Goal: Task Accomplishment & Management: Use online tool/utility

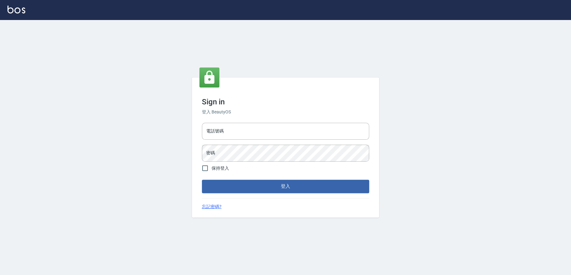
click at [257, 141] on div "電話號碼 電話號碼 密碼 密碼" at bounding box center [285, 142] width 172 height 44
click at [262, 133] on input "電話號碼" at bounding box center [285, 131] width 167 height 17
type input "0223709007"
click at [254, 134] on input "0223709007" at bounding box center [285, 131] width 167 height 17
click at [202, 179] on button "登入" at bounding box center [285, 185] width 167 height 13
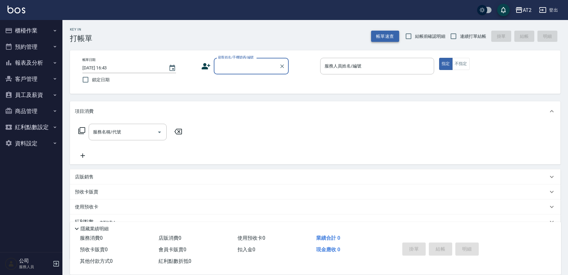
drag, startPoint x: 457, startPoint y: 35, endPoint x: 377, endPoint y: 35, distance: 79.3
click at [457, 35] on input "連續打單結帳" at bounding box center [453, 36] width 13 height 13
checkbox input "true"
drag, startPoint x: 265, startPoint y: 62, endPoint x: 413, endPoint y: 12, distance: 156.0
click at [266, 62] on input "顧客姓名/手機號碼/編號" at bounding box center [247, 66] width 60 height 11
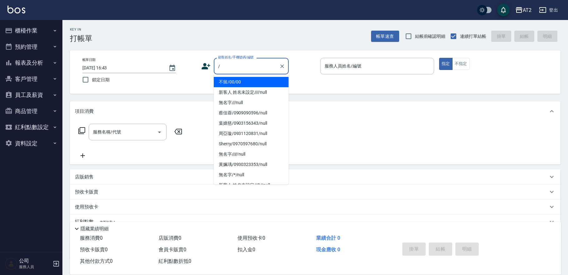
type input "不留/00/00"
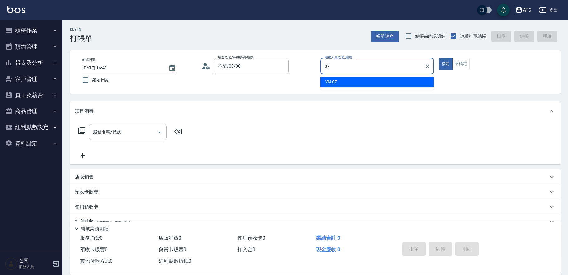
type input "07"
type button "true"
type input "YN-07"
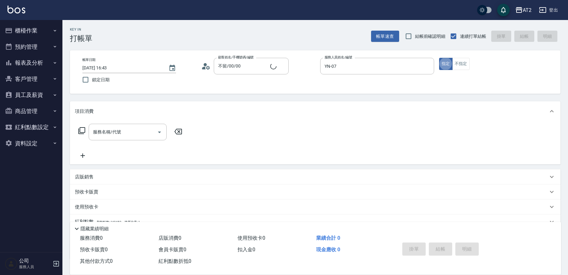
type input "無名字///null"
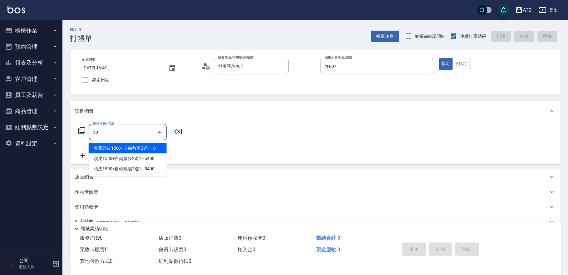
type input "501"
type input "100"
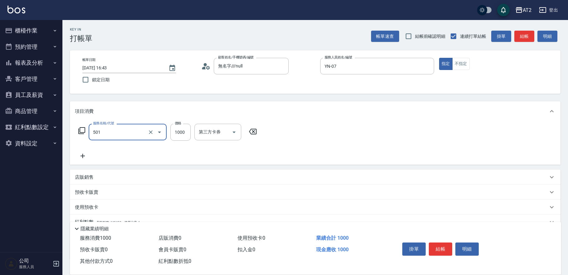
type input "染髮(501)"
type input "2"
type input "0"
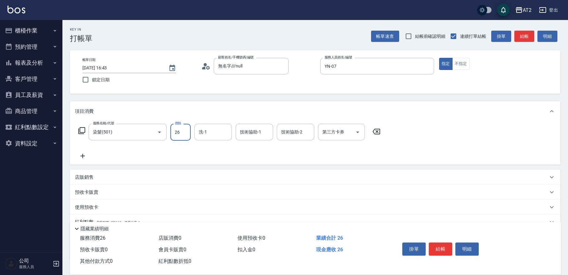
type input "268"
type input "0"
type input "269"
type input "260"
type input "2699"
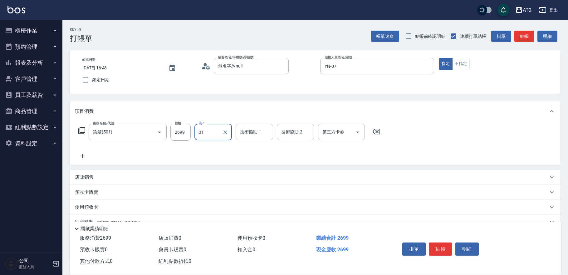
type input "[PERSON_NAME]-31"
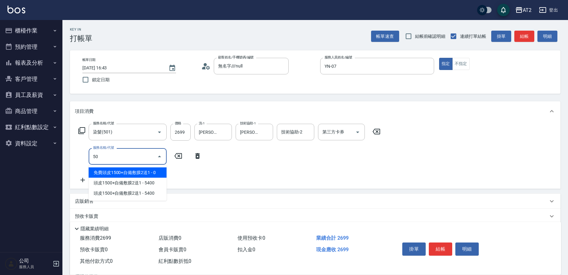
type input "502"
type input "310"
type input "漂髮(502)"
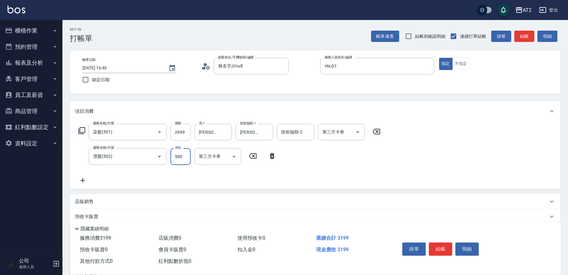
type input "0"
type input "260"
type input "0"
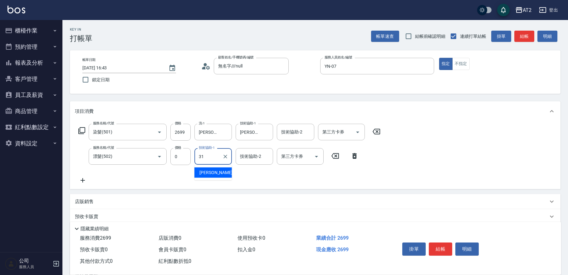
type input "[PERSON_NAME]-31"
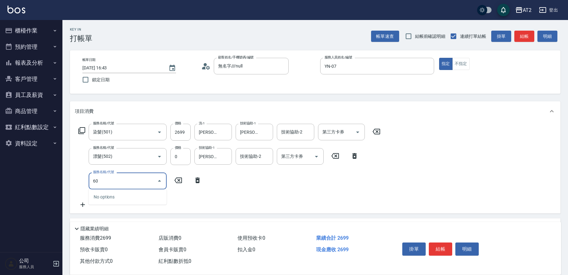
type input "601"
type input "360"
type input "自備護髮(601)"
type input "2"
type input "270"
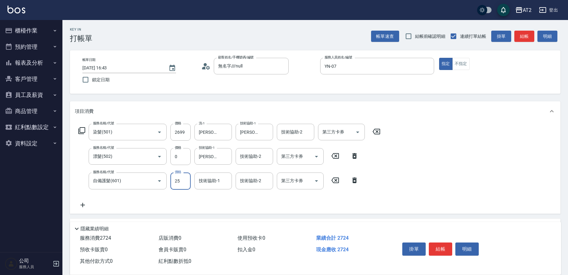
type input "250"
type input "290"
type input "2500"
type input "510"
type input "2500"
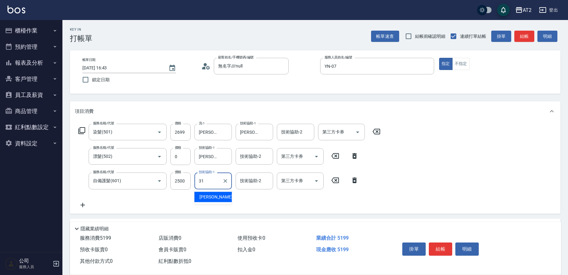
type input "[PERSON_NAME]-31"
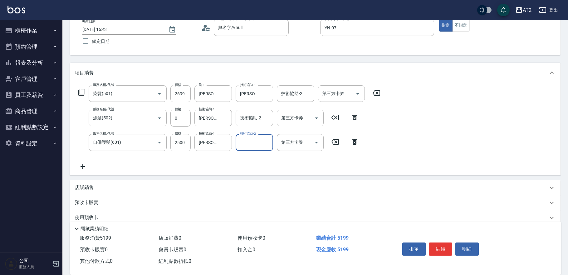
scroll to position [69, 0]
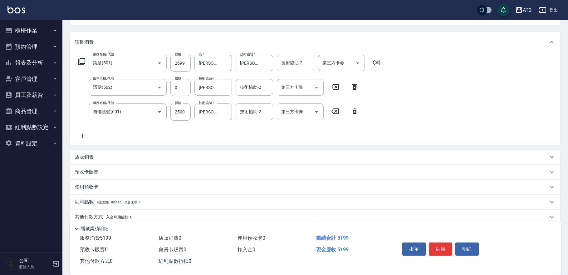
click at [144, 156] on div "店販銷售" at bounding box center [311, 157] width 473 height 7
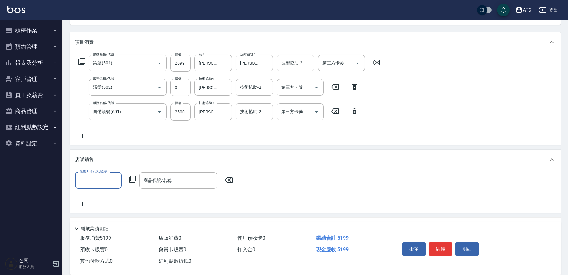
scroll to position [0, 0]
type input "YN-07"
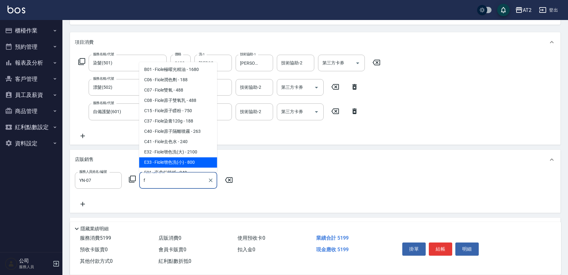
click at [194, 159] on span "E33 - Fiole增色洗(小) - 800" at bounding box center [178, 162] width 78 height 10
type input "Fiole增色洗(小)"
type input "590"
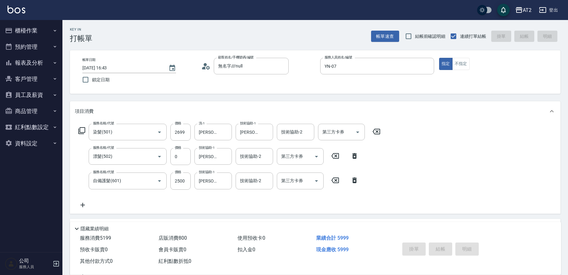
type input "Fiole增色洗(小)"
type input "0"
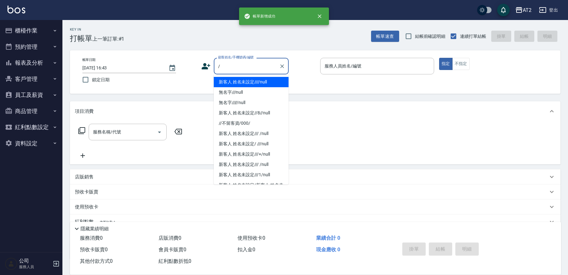
type input "新客人 姓名未設定////null"
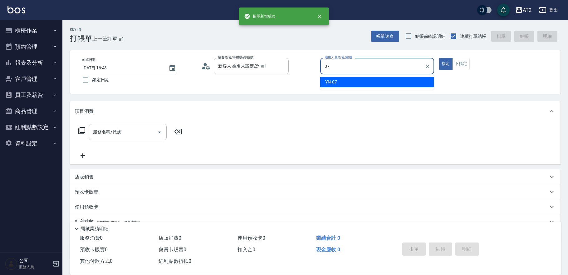
type input "YN-07"
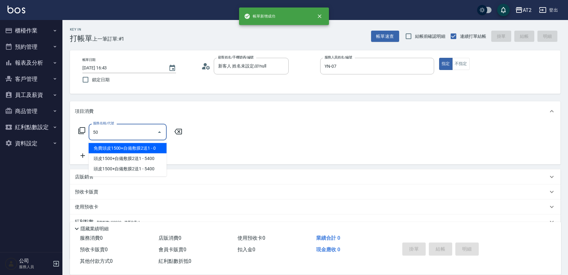
type input "501"
type input "100"
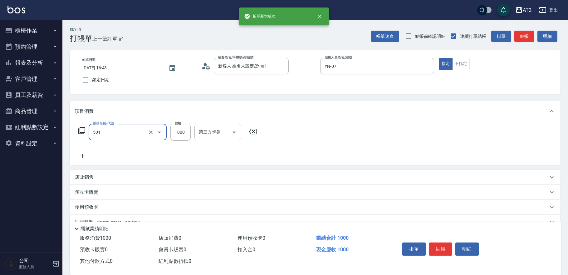
type input "染髮(501)"
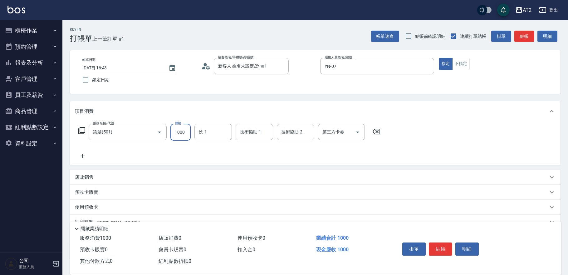
type input "0"
type input "19"
type input "10"
type input "197"
type input "0"
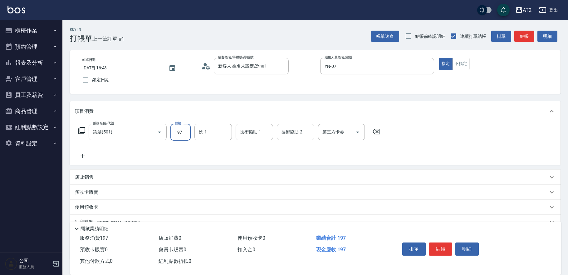
type input "19"
type input "10"
type input "198"
type input "190"
type input "1980"
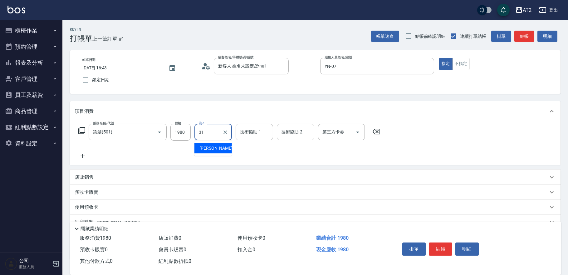
type input "[PERSON_NAME]-31"
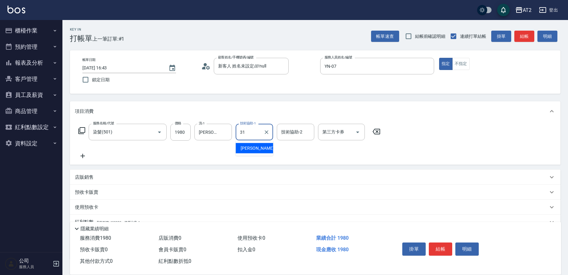
type input "[PERSON_NAME]-31"
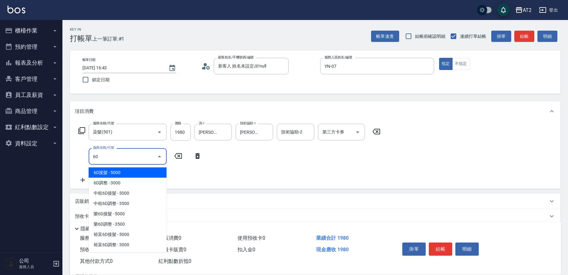
type input "601"
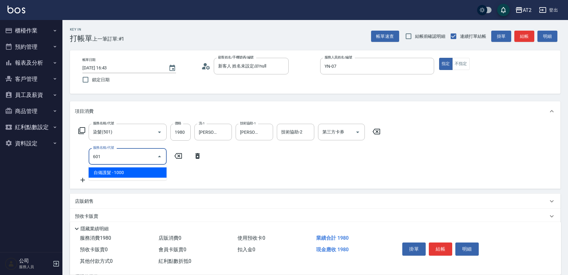
type input "290"
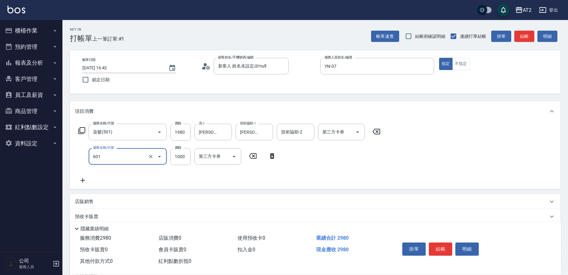
type input "自備護髮(601)"
type input "2"
type input "190"
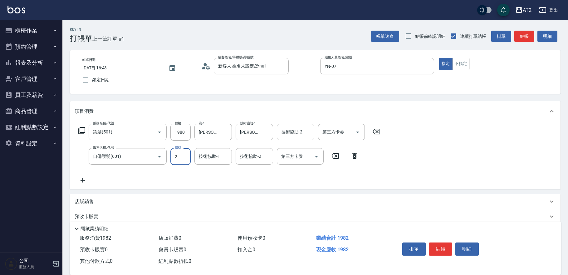
type input "20"
type input "200"
type input "210"
type input "2000"
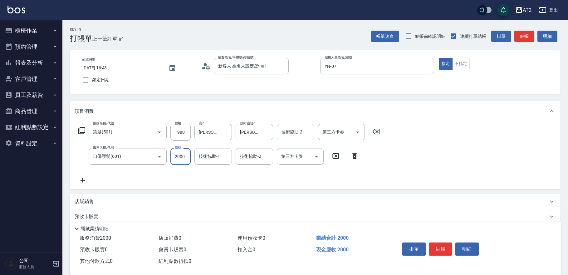
type input "390"
type input "2000"
type input "[PERSON_NAME]-31"
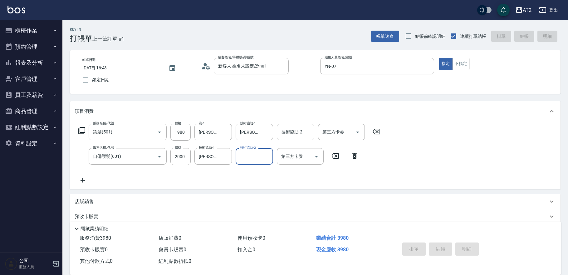
type input "0"
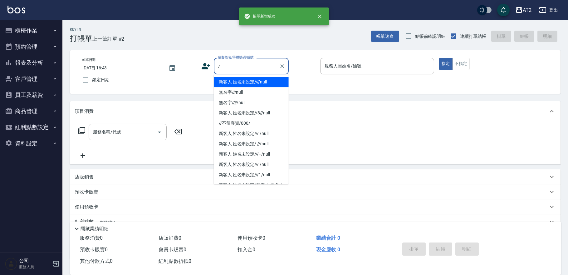
type input "新客人 姓名未設定////null"
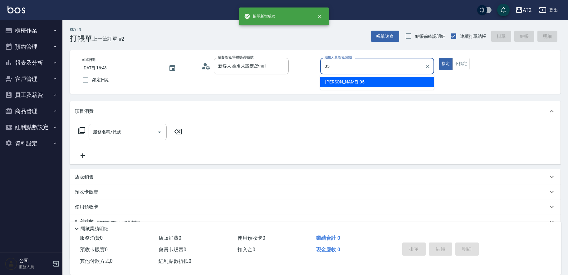
type input "[PERSON_NAME]-05"
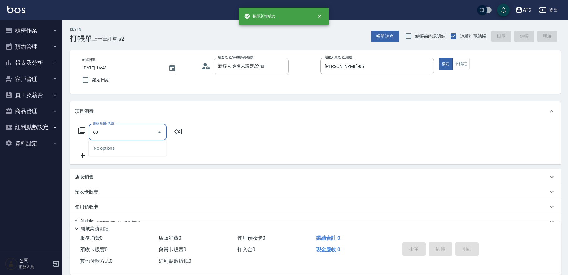
type input "601"
type input "100"
type input "自備護髮(601)"
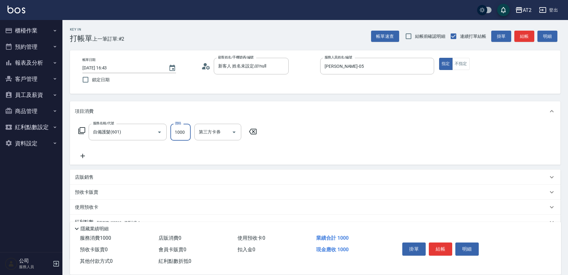
type input "2"
type input "0"
type input "250"
type input "2500"
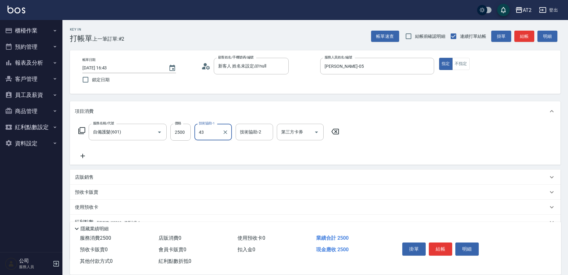
type input "[PERSON_NAME]-43"
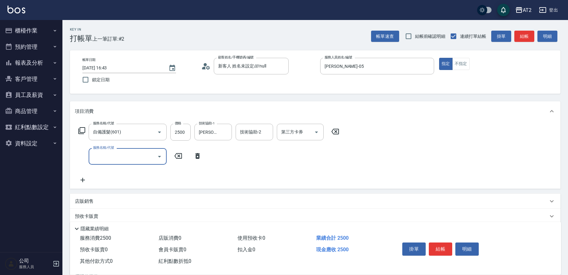
type input "6"
type input "705"
type input "750"
type input "新羽毛鉑金接髮調整(705)"
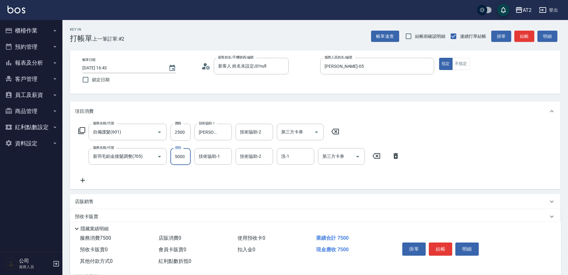
type input "4"
type input "250"
type input "40"
type input "290"
type input "4000"
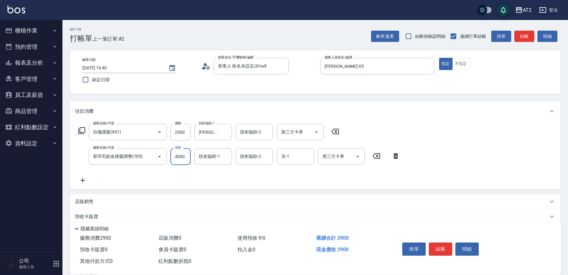
type input "650"
type input "4000"
type input "[PERSON_NAME]-43"
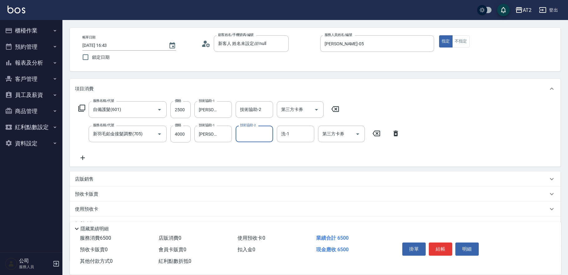
scroll to position [35, 0]
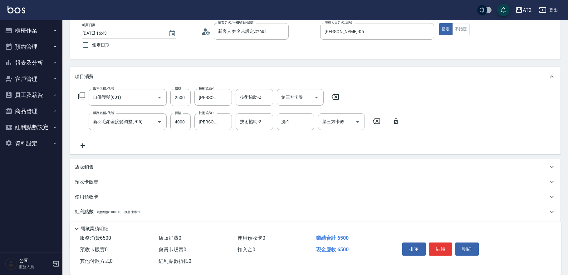
click at [128, 171] on div "店販銷售" at bounding box center [315, 166] width 491 height 15
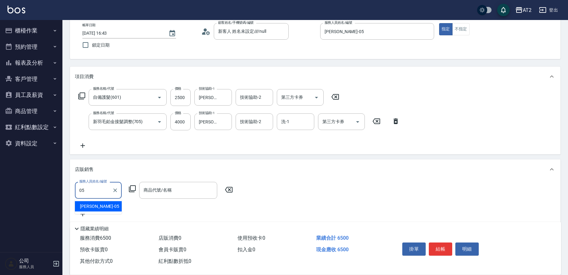
type input "[PERSON_NAME]-05"
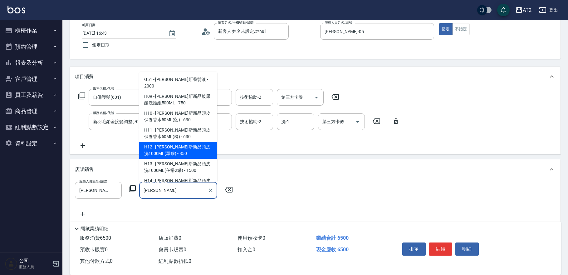
click at [186, 142] on span "H12 - [PERSON_NAME]斯新品頭皮洗1000ML(單罐) - 850" at bounding box center [178, 150] width 78 height 17
type input "[PERSON_NAME]斯新品頭皮洗1000ML(單罐)"
type input "730"
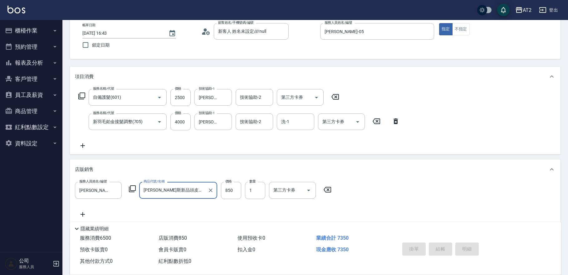
type input "[PERSON_NAME]斯新品頭皮洗1000ML(單罐)"
type input "[DATE] 16:44"
type input "0"
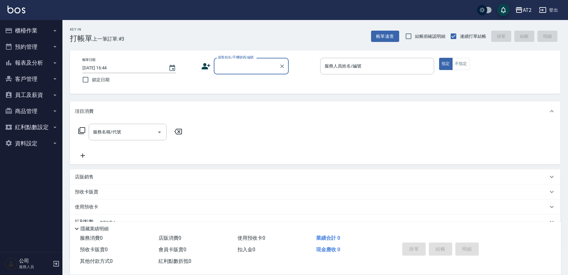
click at [46, 63] on button "報表及分析" at bounding box center [30, 63] width 57 height 16
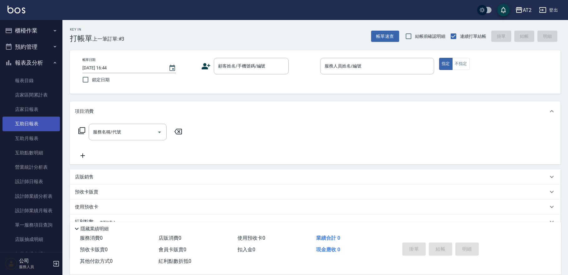
click at [39, 128] on link "互助日報表" at bounding box center [30, 123] width 57 height 14
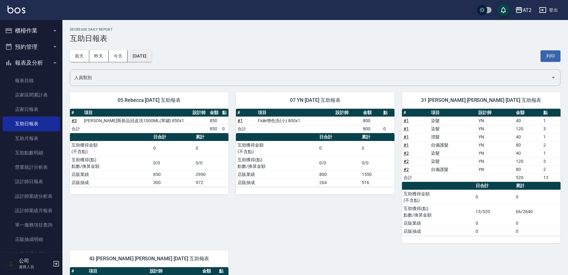
click at [128, 57] on button "[DATE]" at bounding box center [140, 56] width 24 height 12
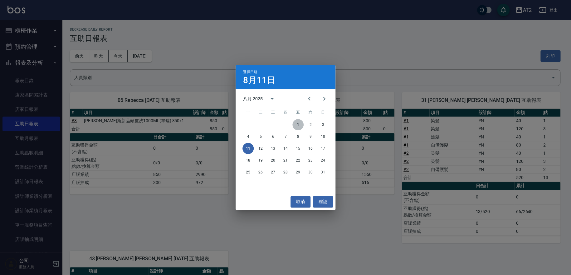
click at [299, 123] on button "1" at bounding box center [297, 124] width 11 height 11
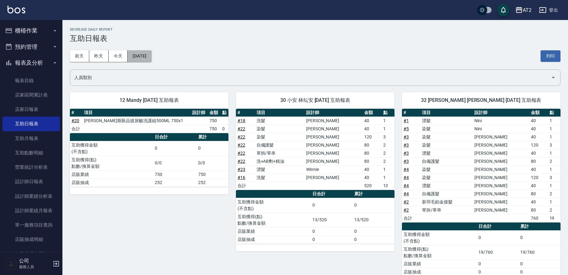
click at [148, 57] on button "[DATE]" at bounding box center [140, 56] width 24 height 12
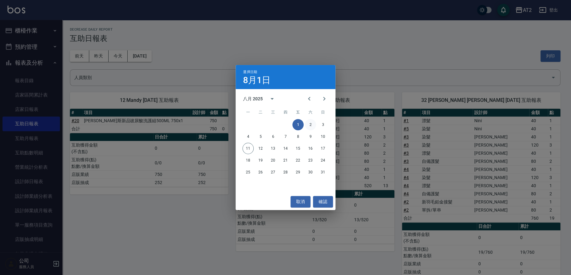
click at [311, 125] on button "2" at bounding box center [310, 124] width 11 height 11
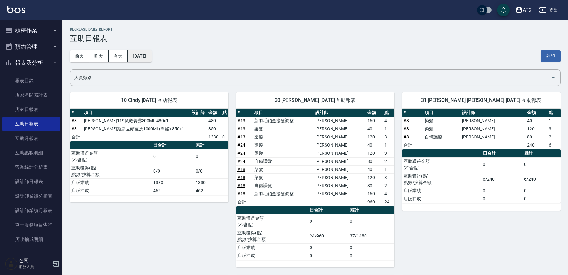
click at [148, 53] on button "[DATE]" at bounding box center [140, 56] width 24 height 12
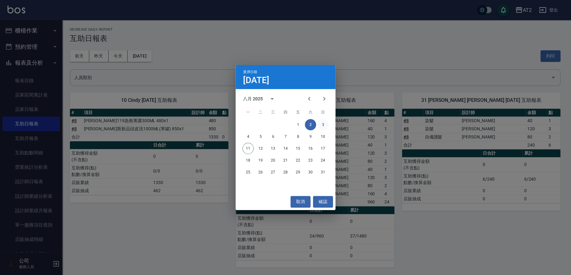
click at [323, 124] on button "3" at bounding box center [322, 124] width 11 height 11
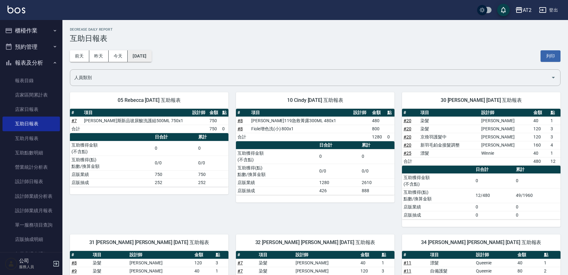
click at [144, 55] on button "[DATE]" at bounding box center [140, 56] width 24 height 12
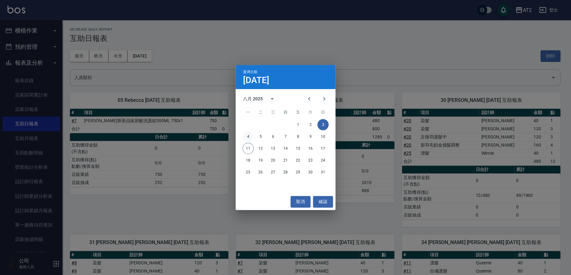
click at [248, 136] on button "4" at bounding box center [247, 136] width 11 height 11
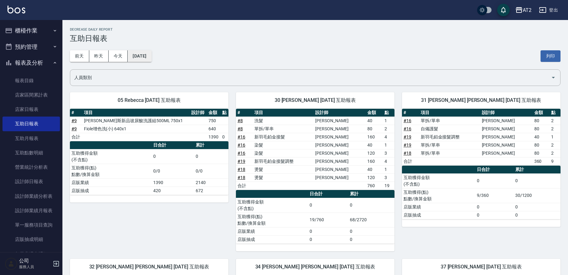
click at [151, 56] on button "[DATE]" at bounding box center [140, 56] width 24 height 12
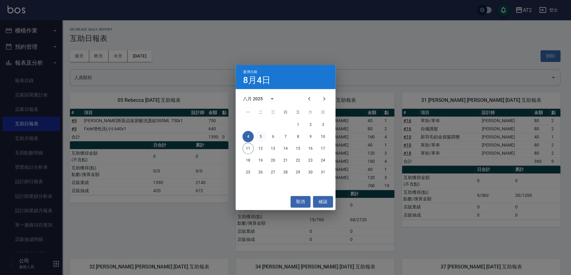
click at [257, 137] on button "5" at bounding box center [260, 136] width 11 height 11
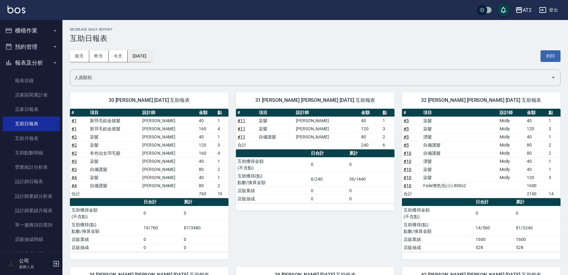
click at [151, 58] on button "[DATE]" at bounding box center [140, 56] width 24 height 12
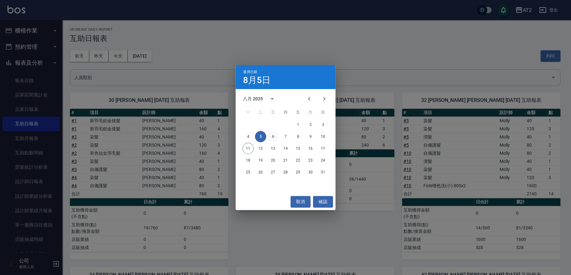
click at [268, 135] on button "6" at bounding box center [272, 136] width 11 height 11
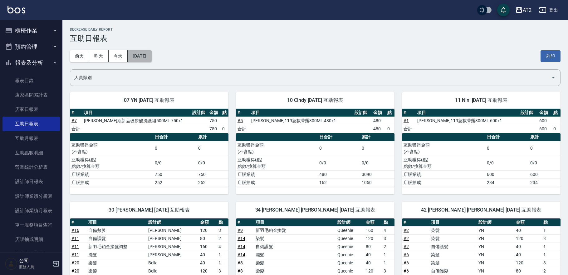
click at [151, 60] on button "[DATE]" at bounding box center [140, 56] width 24 height 12
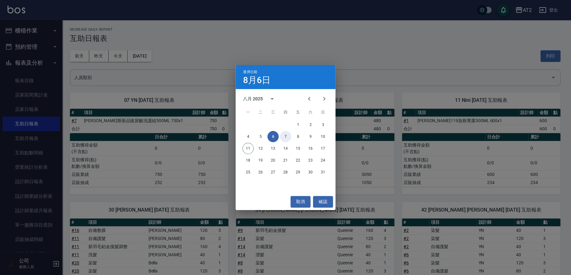
click at [284, 135] on button "7" at bounding box center [285, 136] width 11 height 11
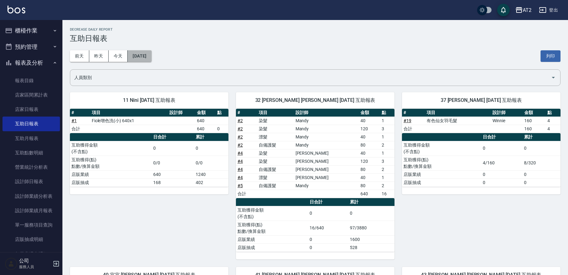
click at [151, 55] on button "[DATE]" at bounding box center [140, 56] width 24 height 12
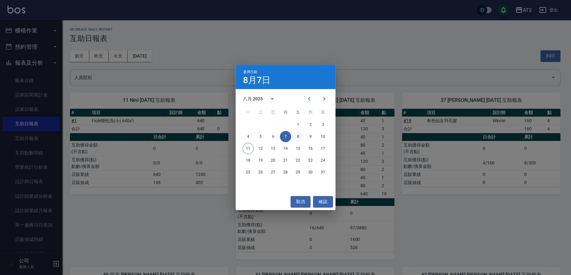
click at [298, 135] on button "8" at bounding box center [297, 136] width 11 height 11
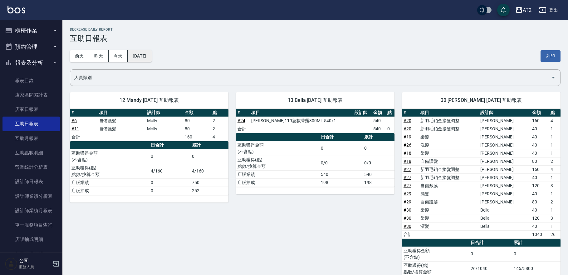
click at [140, 57] on button "[DATE]" at bounding box center [140, 56] width 24 height 12
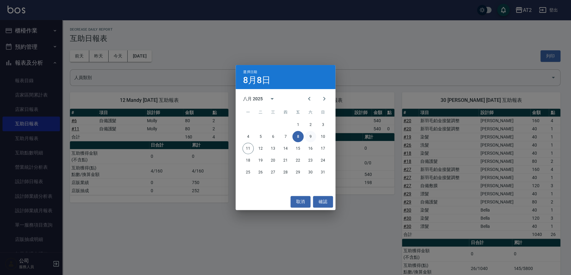
click at [315, 136] on button "9" at bounding box center [310, 136] width 11 height 11
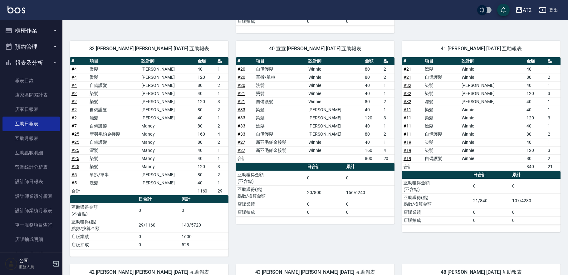
scroll to position [126, 0]
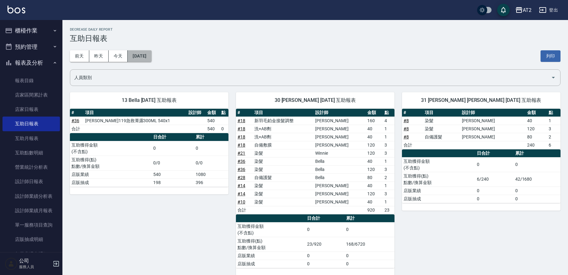
click at [144, 59] on button "[DATE]" at bounding box center [140, 56] width 24 height 12
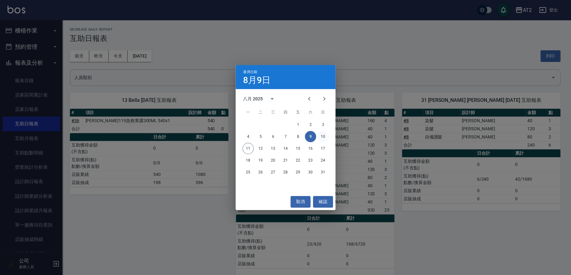
click at [320, 133] on button "10" at bounding box center [322, 136] width 11 height 11
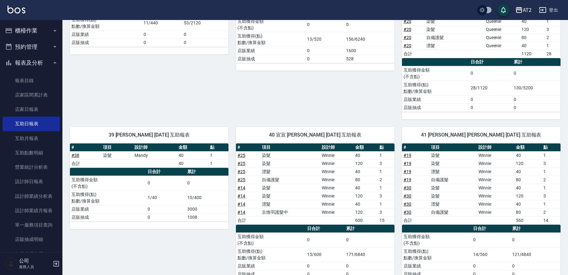
scroll to position [555, 0]
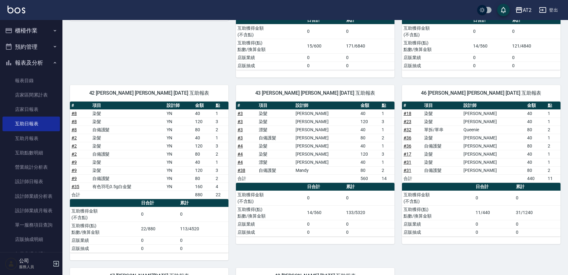
drag, startPoint x: 208, startPoint y: 191, endPoint x: 201, endPoint y: 193, distance: 7.1
click at [201, 193] on td "880" at bounding box center [203, 194] width 21 height 8
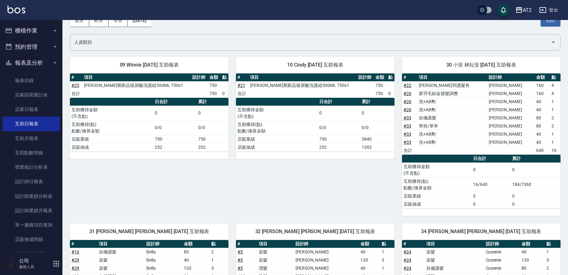
scroll to position [0, 0]
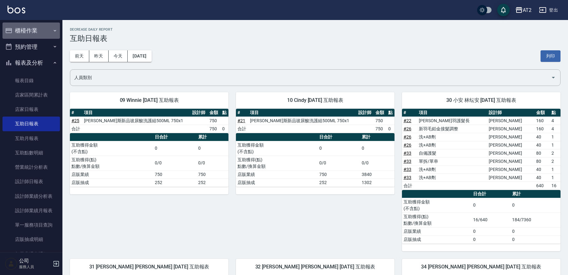
drag, startPoint x: 40, startPoint y: 26, endPoint x: 33, endPoint y: 41, distance: 15.7
click at [39, 26] on button "櫃檯作業" at bounding box center [30, 30] width 57 height 16
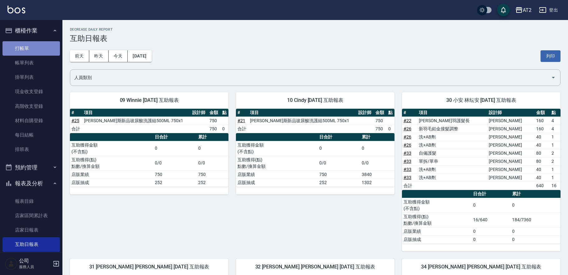
click at [32, 45] on link "打帳單" at bounding box center [30, 48] width 57 height 14
